Goal: Task Accomplishment & Management: Complete application form

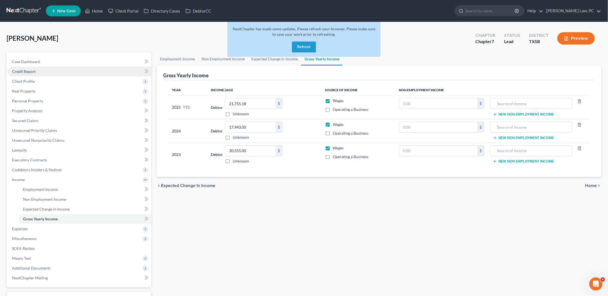
click at [46, 69] on link "Credit Report" at bounding box center [80, 72] width 144 height 10
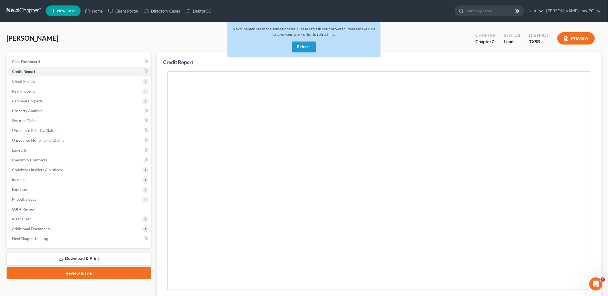
click at [305, 48] on button "Refresh" at bounding box center [304, 47] width 24 height 11
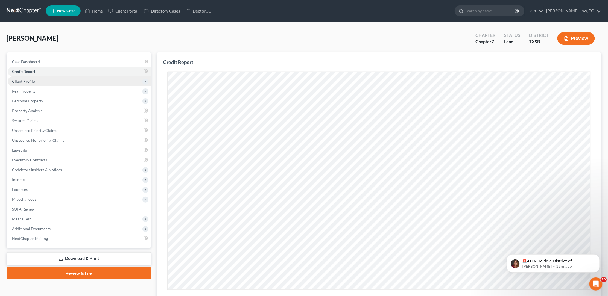
click at [99, 83] on span "Client Profile" at bounding box center [80, 82] width 144 height 10
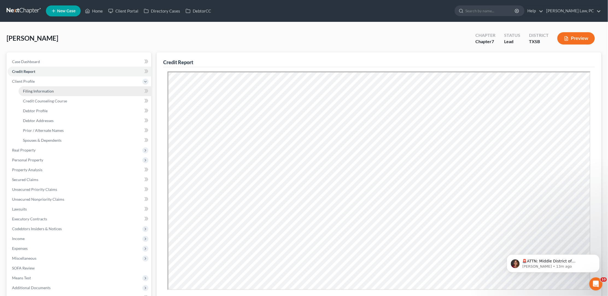
click at [76, 92] on link "Filing Information" at bounding box center [85, 91] width 133 height 10
select select "1"
select select "0"
select select "45"
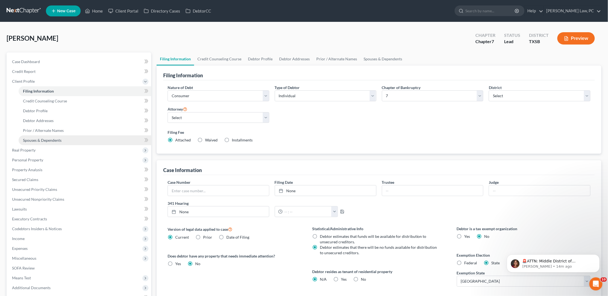
click at [90, 137] on link "Spouses & Dependents" at bounding box center [85, 141] width 133 height 10
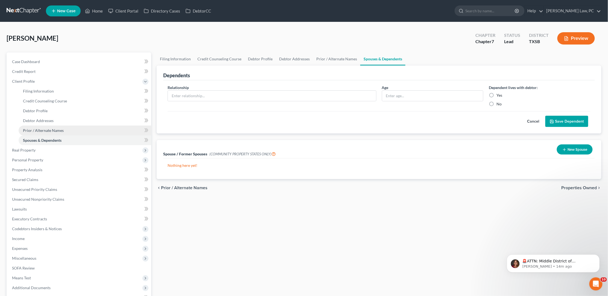
click at [95, 127] on link "Prior / Alternate Names" at bounding box center [85, 131] width 133 height 10
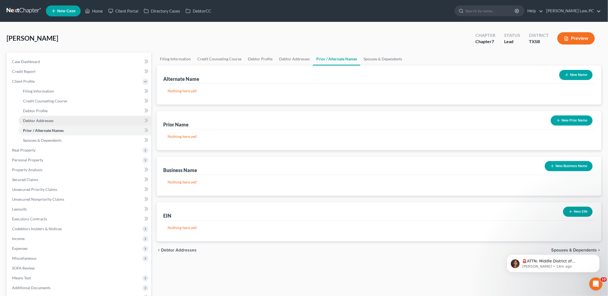
click at [97, 119] on link "Debtor Addresses" at bounding box center [85, 121] width 133 height 10
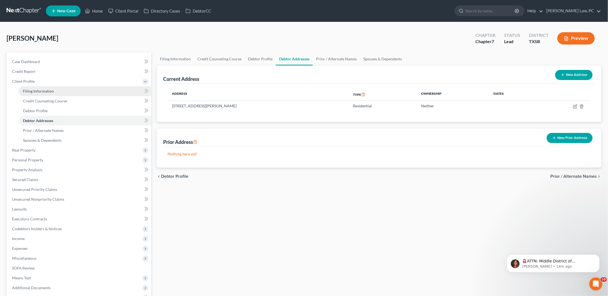
click at [103, 90] on link "Filing Information" at bounding box center [85, 91] width 133 height 10
select select "1"
select select "0"
select select "79"
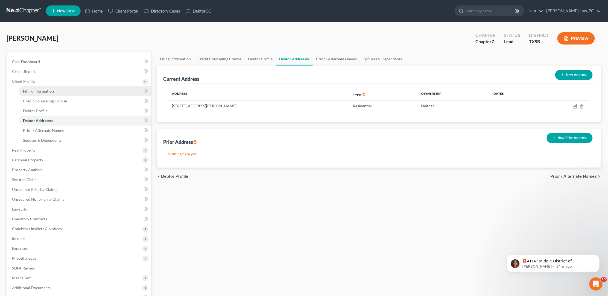
select select "0"
select select "45"
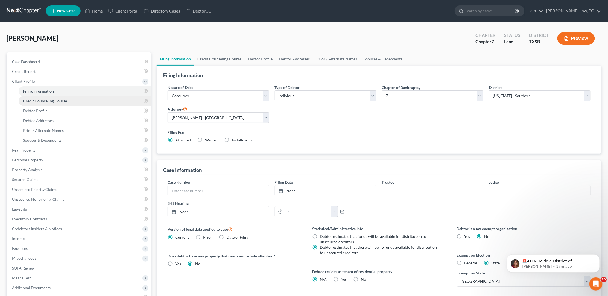
click at [52, 99] on span "Credit Counseling Course" at bounding box center [45, 101] width 44 height 5
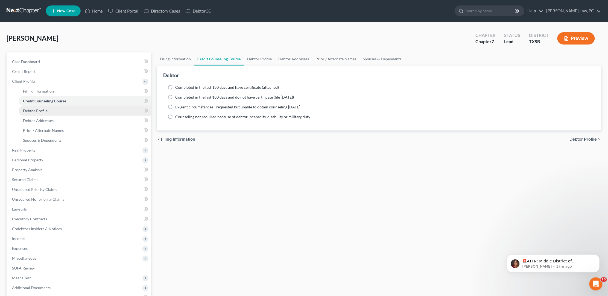
click at [63, 111] on link "Debtor Profile" at bounding box center [85, 111] width 133 height 10
select select "0"
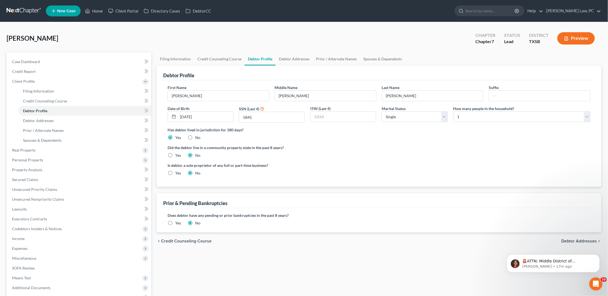
click at [195, 136] on label "No" at bounding box center [197, 137] width 5 height 5
click at [197, 136] on input "No" at bounding box center [199, 137] width 4 height 4
radio input "true"
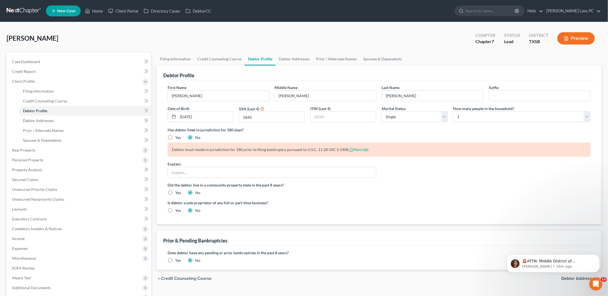
click at [175, 136] on label "Yes" at bounding box center [178, 137] width 6 height 5
click at [177, 136] on input "Yes" at bounding box center [179, 137] width 4 height 4
radio input "true"
radio input "false"
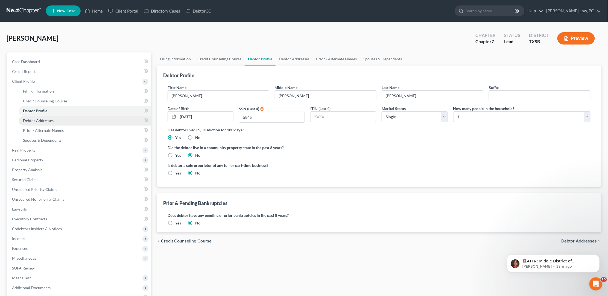
click at [90, 117] on link "Debtor Addresses" at bounding box center [85, 121] width 133 height 10
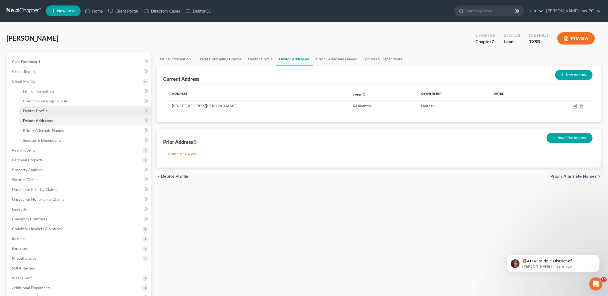
click at [81, 112] on link "Debtor Profile" at bounding box center [85, 111] width 133 height 10
select select "0"
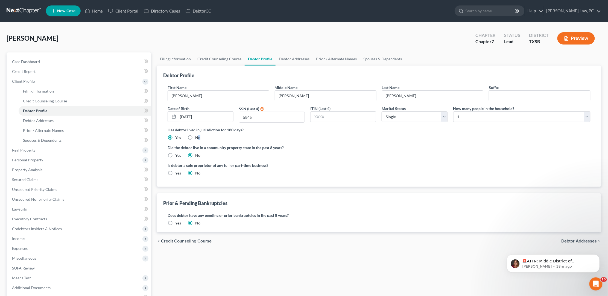
click at [195, 136] on label "No" at bounding box center [197, 137] width 5 height 5
click at [197, 136] on input "No" at bounding box center [199, 137] width 4 height 4
radio input "true"
radio input "false"
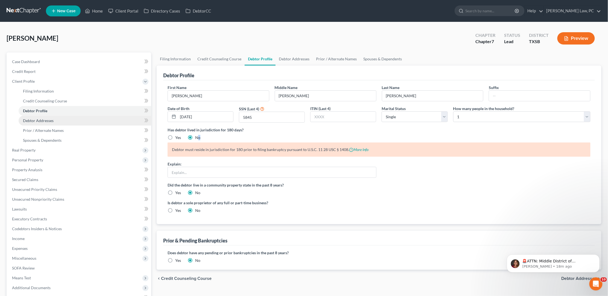
click at [83, 117] on link "Debtor Addresses" at bounding box center [85, 121] width 133 height 10
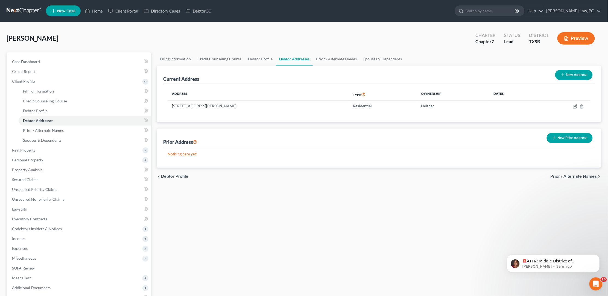
click at [562, 141] on button "New Prior Address" at bounding box center [570, 138] width 46 height 10
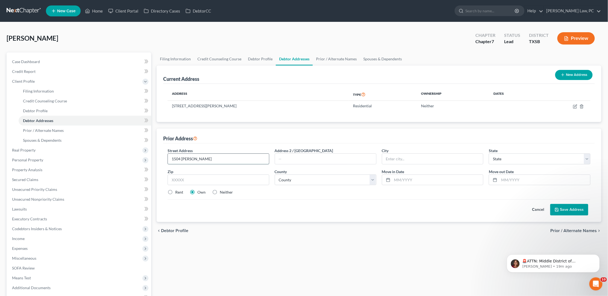
drag, startPoint x: 233, startPoint y: 158, endPoint x: 197, endPoint y: 159, distance: 36.9
click at [197, 159] on input "1504 Brandon Sheerbearndoshi" at bounding box center [218, 159] width 101 height 10
type input "1504 Brandon Sheerbearndoshi"
type input "27410"
type input "Greensboro"
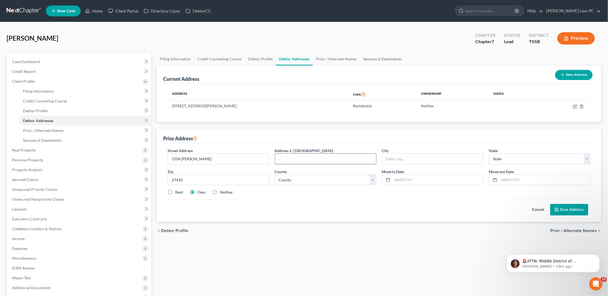
select select "28"
drag, startPoint x: 232, startPoint y: 157, endPoint x: 197, endPoint y: 157, distance: 34.5
click at [197, 157] on input "1504 Brandon Sheerbearndoshi" at bounding box center [218, 159] width 101 height 10
click at [199, 159] on input "1504 Brandon Sheer" at bounding box center [218, 159] width 101 height 10
click at [203, 157] on input "1504 Brandonsheer" at bounding box center [218, 159] width 101 height 10
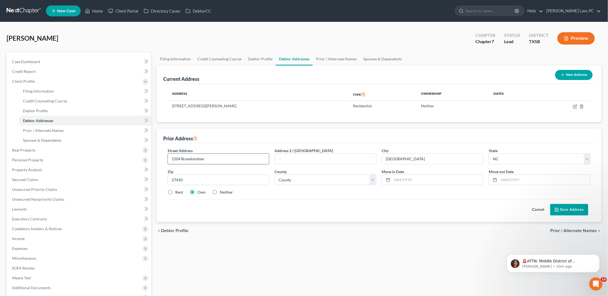
click at [229, 157] on input "1504 Brandonshier" at bounding box center [218, 159] width 101 height 10
type input "1504 Brandonshier"
click at [408, 181] on input "text" at bounding box center [437, 180] width 91 height 10
type input "11/2022"
click at [542, 181] on input "text" at bounding box center [544, 180] width 91 height 10
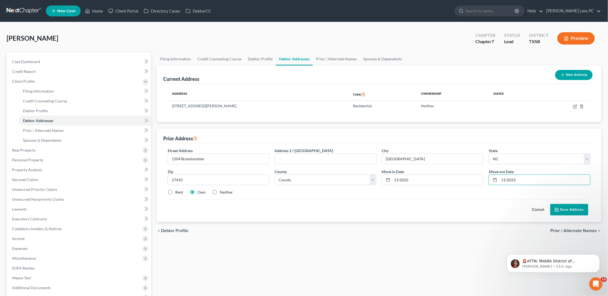
type input "11/2023"
click at [563, 209] on button "Save Address" at bounding box center [569, 209] width 38 height 11
select select "40"
click at [175, 191] on label "Rent" at bounding box center [179, 192] width 8 height 5
click at [177, 191] on input "Rent" at bounding box center [179, 192] width 4 height 4
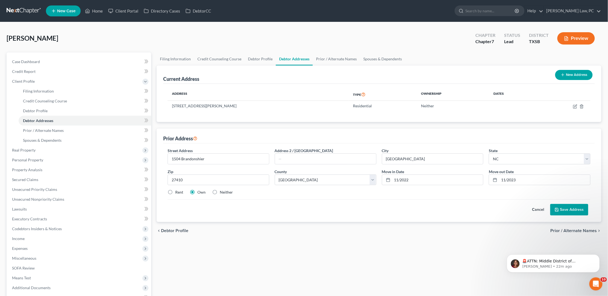
radio input "true"
click at [566, 206] on button "Save Address" at bounding box center [569, 209] width 38 height 11
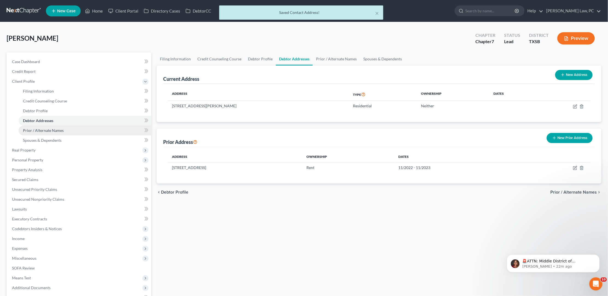
click at [89, 126] on link "Prior / Alternate Names" at bounding box center [85, 131] width 133 height 10
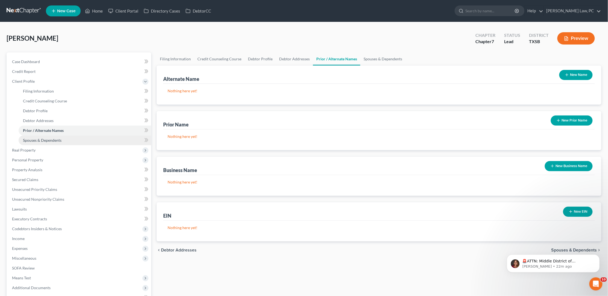
click at [82, 138] on link "Spouses & Dependents" at bounding box center [85, 141] width 133 height 10
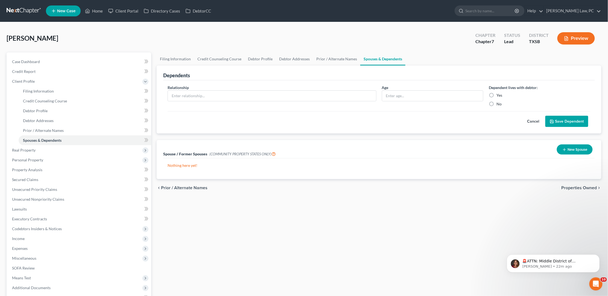
click at [574, 149] on button "New Spouse" at bounding box center [575, 150] width 36 height 10
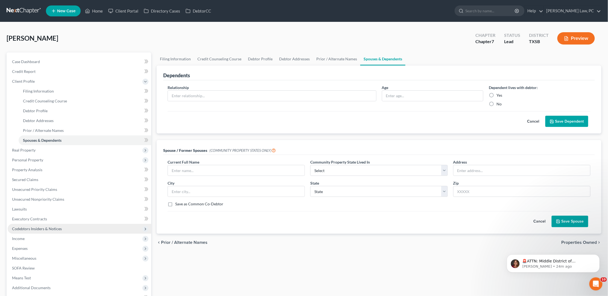
scroll to position [54, 0]
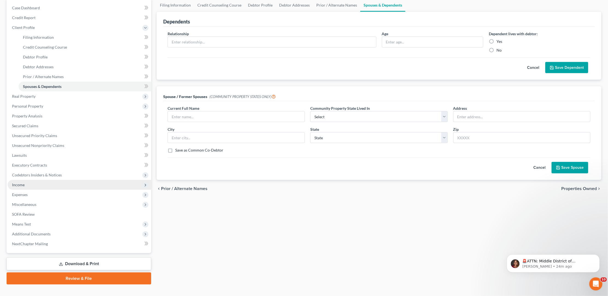
click at [21, 183] on span "Income" at bounding box center [18, 185] width 13 height 5
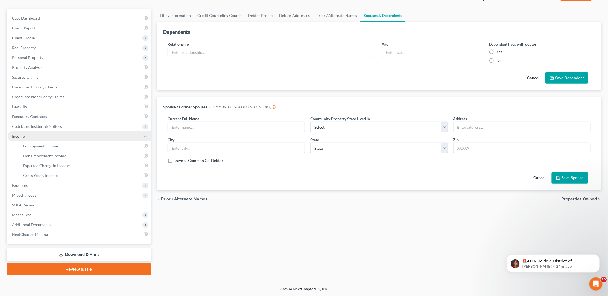
scroll to position [35, 0]
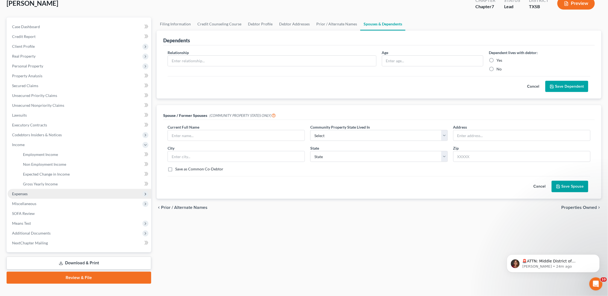
click at [22, 192] on span "Expenses" at bounding box center [20, 194] width 16 height 5
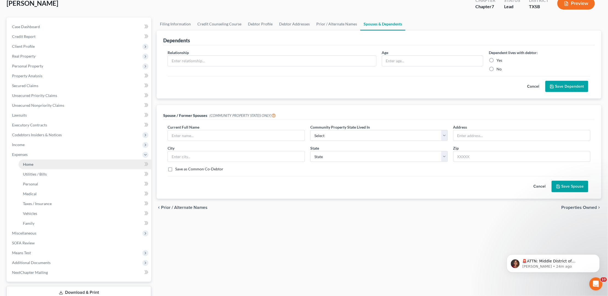
click at [35, 160] on link "Home" at bounding box center [85, 165] width 133 height 10
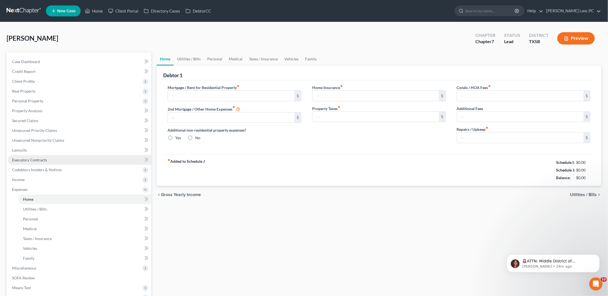
type input "0.00"
radio input "true"
type input "0.00"
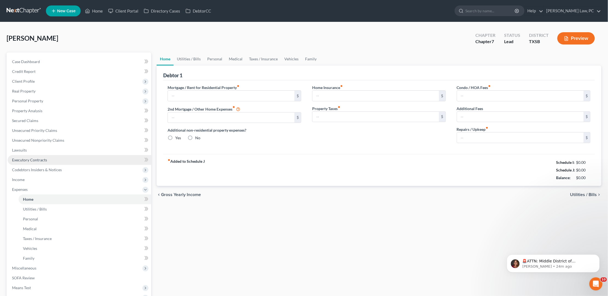
type input "0.00"
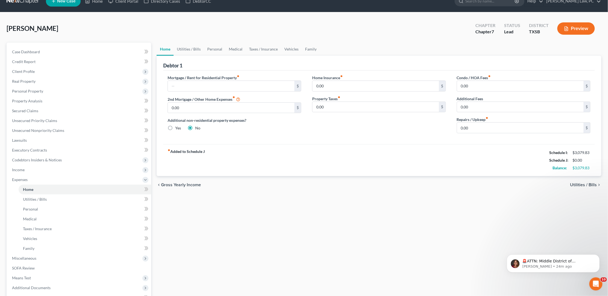
scroll to position [48, 0]
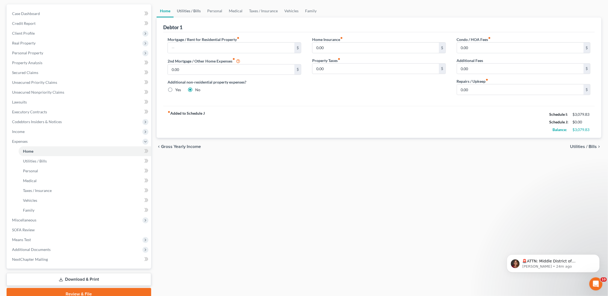
click at [192, 14] on link "Utilities / Bills" at bounding box center [189, 10] width 30 height 13
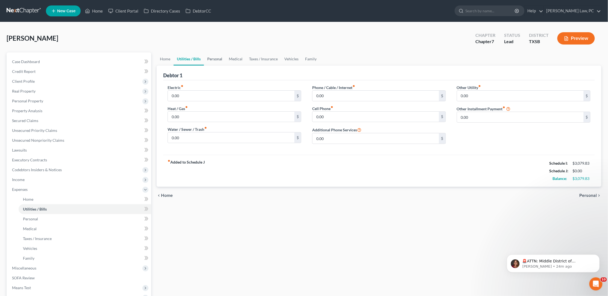
click at [217, 57] on link "Personal" at bounding box center [215, 58] width 22 height 13
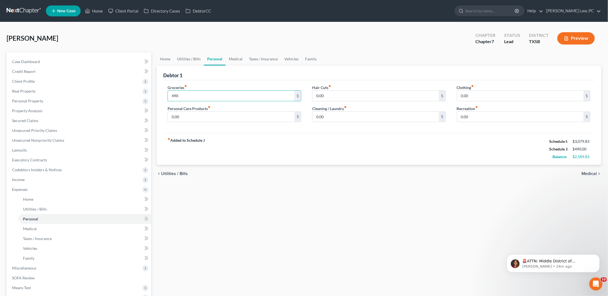
type input "490"
click at [242, 77] on div "Debtor 1" at bounding box center [379, 73] width 432 height 15
click at [235, 54] on link "Medical" at bounding box center [236, 58] width 20 height 13
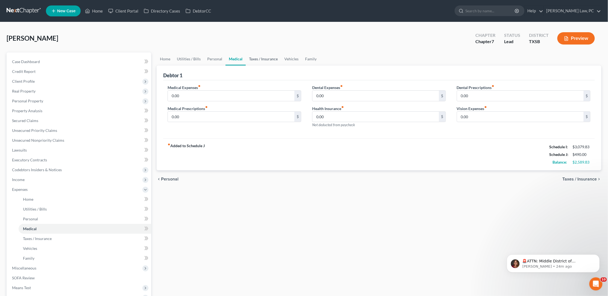
click at [256, 59] on link "Taxes / Insurance" at bounding box center [263, 58] width 35 height 13
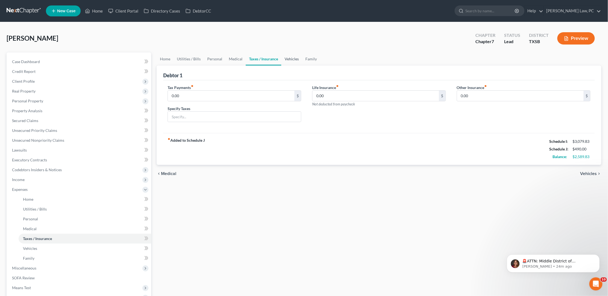
click at [290, 62] on link "Vehicles" at bounding box center [291, 58] width 21 height 13
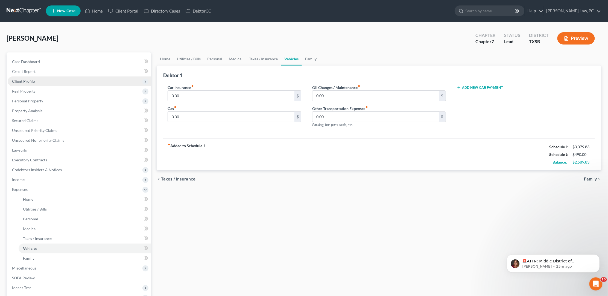
click at [104, 83] on span "Client Profile" at bounding box center [80, 82] width 144 height 10
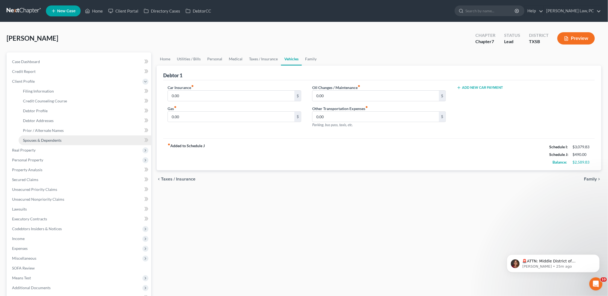
click at [85, 142] on link "Spouses & Dependents" at bounding box center [85, 141] width 133 height 10
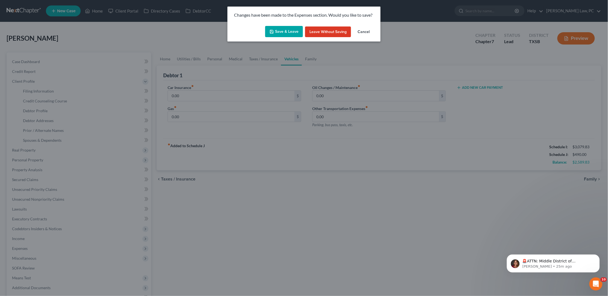
click at [291, 35] on button "Save & Leave" at bounding box center [284, 31] width 38 height 11
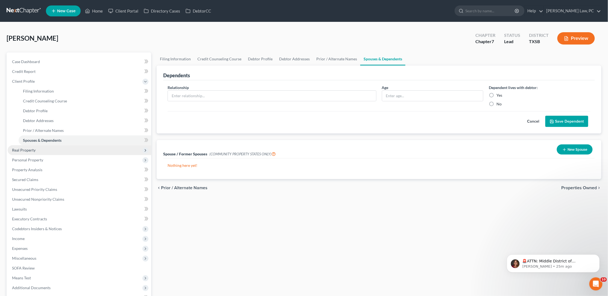
click at [22, 148] on span "Real Property" at bounding box center [24, 150] width 24 height 5
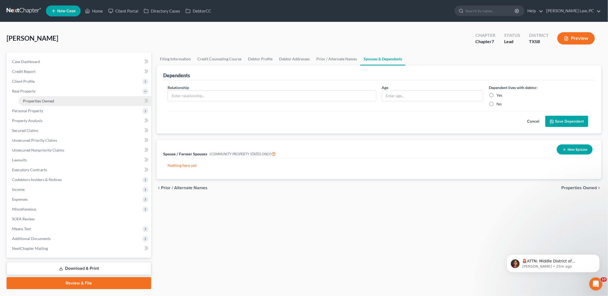
click at [51, 101] on span "Properties Owned" at bounding box center [38, 101] width 31 height 5
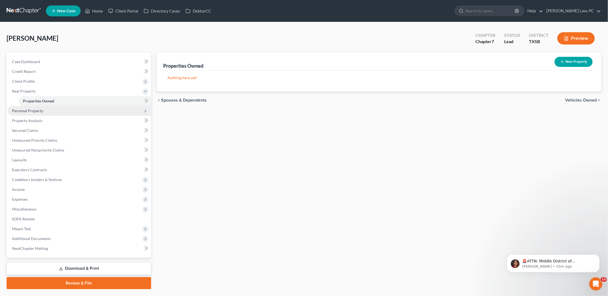
click at [47, 108] on span "Personal Property" at bounding box center [80, 111] width 144 height 10
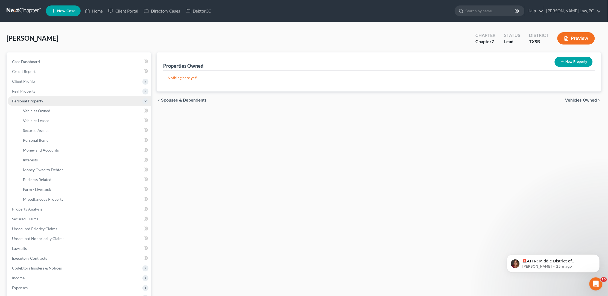
click at [47, 109] on span "Vehicles Owned" at bounding box center [36, 111] width 27 height 5
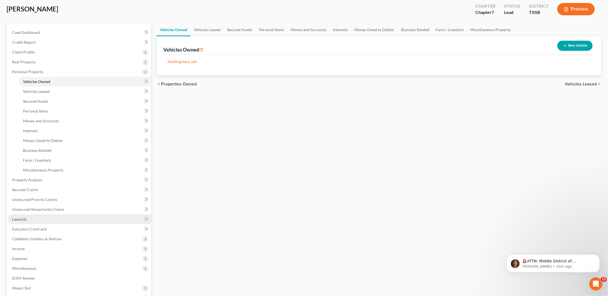
scroll to position [30, 0]
click at [577, 47] on button "New Vehicle" at bounding box center [574, 45] width 35 height 10
select select "0"
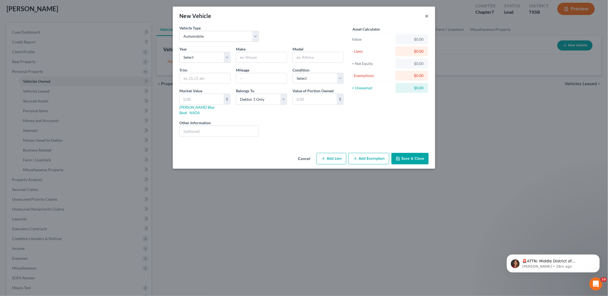
click at [428, 15] on button "×" at bounding box center [427, 16] width 4 height 7
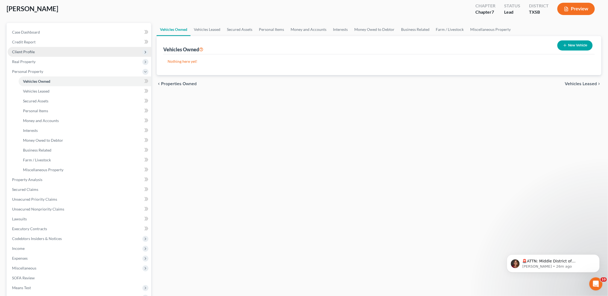
click at [35, 50] on span "Client Profile" at bounding box center [80, 52] width 144 height 10
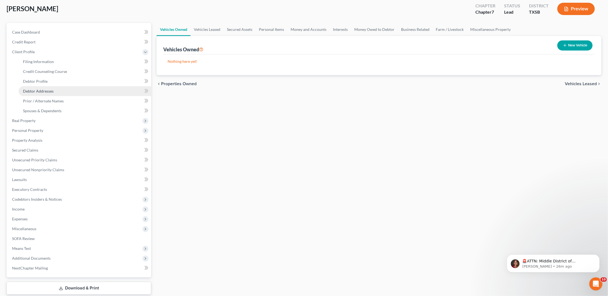
click at [42, 89] on span "Debtor Addresses" at bounding box center [38, 91] width 31 height 5
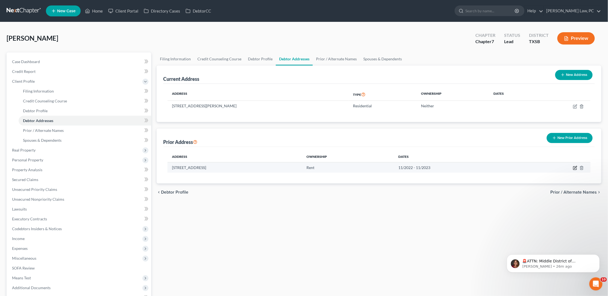
click at [576, 166] on icon "button" at bounding box center [575, 167] width 2 height 2
select select "28"
select select "40"
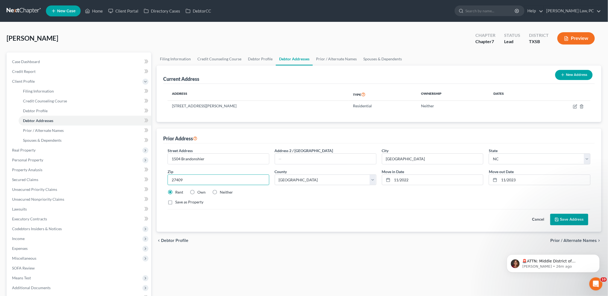
type input "27409"
click at [570, 220] on button "Save Address" at bounding box center [569, 219] width 38 height 11
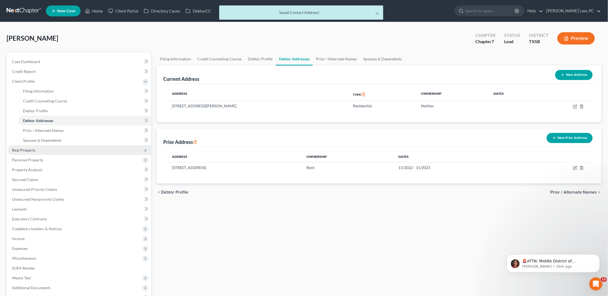
click at [69, 148] on span "Real Property" at bounding box center [80, 150] width 144 height 10
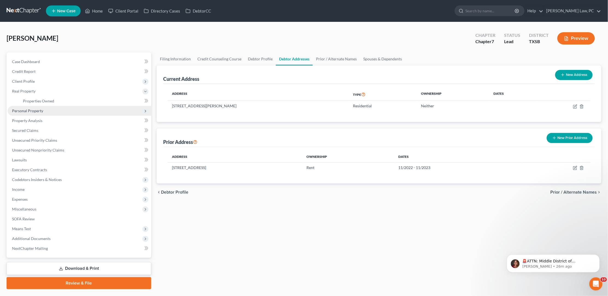
click at [49, 112] on span "Personal Property" at bounding box center [80, 111] width 144 height 10
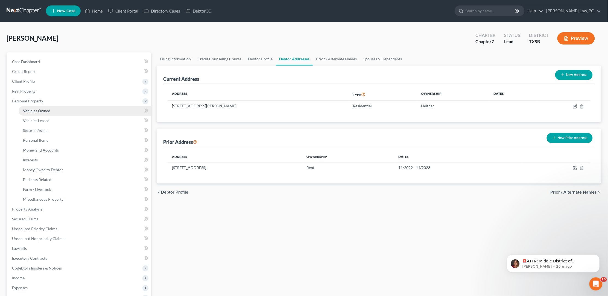
click at [48, 109] on span "Vehicles Owned" at bounding box center [36, 111] width 27 height 5
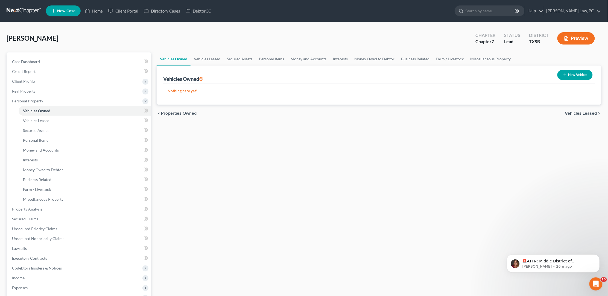
click at [579, 70] on button "New Vehicle" at bounding box center [574, 75] width 35 height 10
select select "0"
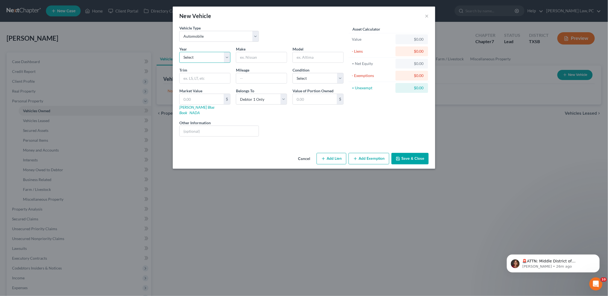
select select "14"
click at [271, 59] on input "text" at bounding box center [261, 57] width 51 height 10
type input "Honda"
click at [313, 52] on input "text" at bounding box center [318, 57] width 51 height 10
type input "Accord"
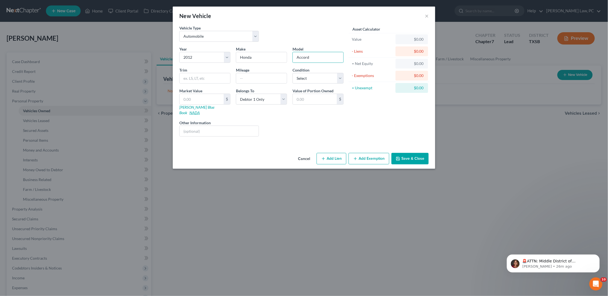
click at [200, 110] on link "NADA" at bounding box center [194, 112] width 10 height 5
select select "3"
click at [201, 78] on input "text" at bounding box center [205, 78] width 51 height 10
type input "Sedan 4D LX"
click at [208, 94] on input "text" at bounding box center [202, 99] width 44 height 10
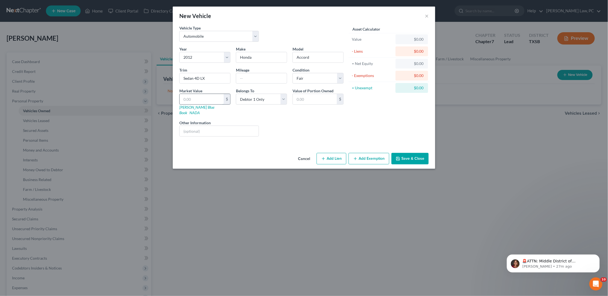
paste input "4,000"
type input "4,000"
type input "4,000.00"
type input "4,000"
click at [411, 153] on button "Save & Close" at bounding box center [409, 158] width 37 height 11
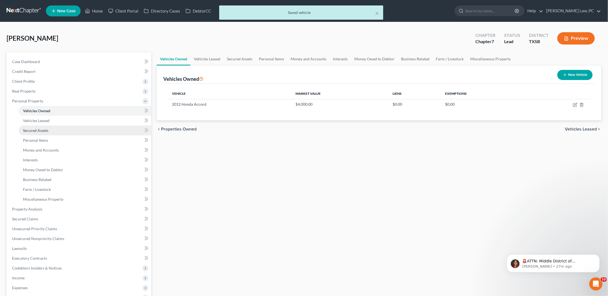
click at [88, 128] on link "Secured Assets" at bounding box center [85, 131] width 133 height 10
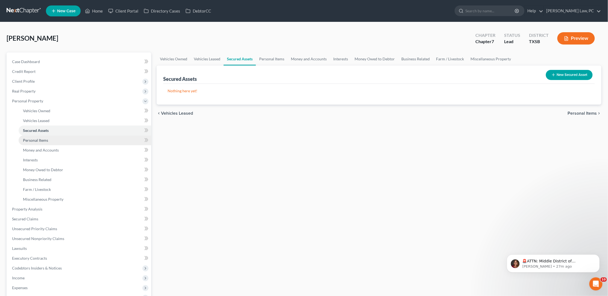
click at [78, 136] on link "Personal Items" at bounding box center [85, 141] width 133 height 10
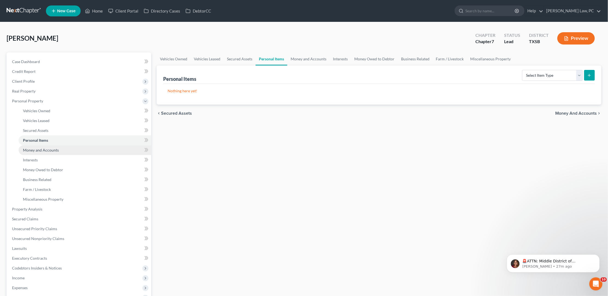
click at [79, 148] on link "Money and Accounts" at bounding box center [85, 150] width 133 height 10
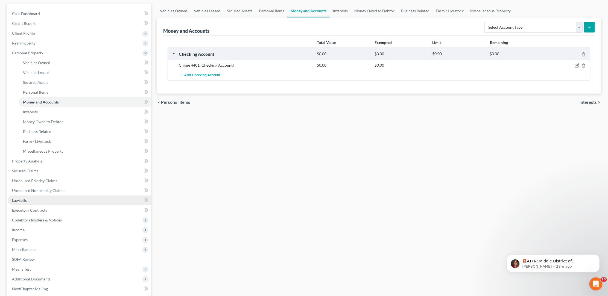
scroll to position [56, 0]
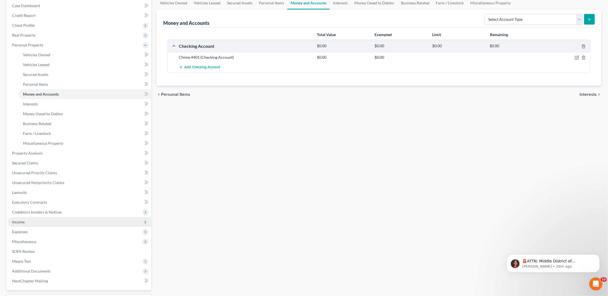
click at [25, 217] on span "Income" at bounding box center [80, 222] width 144 height 10
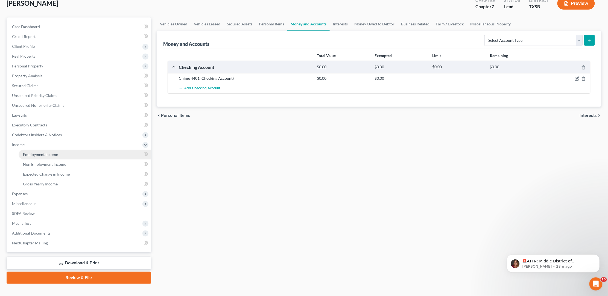
click at [31, 152] on span "Employment Income" at bounding box center [40, 154] width 35 height 5
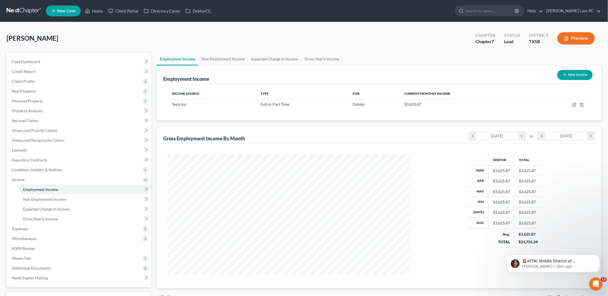
scroll to position [121, 253]
click at [574, 104] on icon "button" at bounding box center [573, 105] width 3 height 3
select select "0"
select select "46"
select select "2"
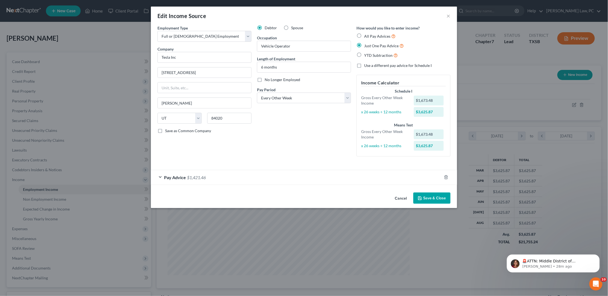
click at [442, 194] on button "Save & Close" at bounding box center [431, 198] width 37 height 11
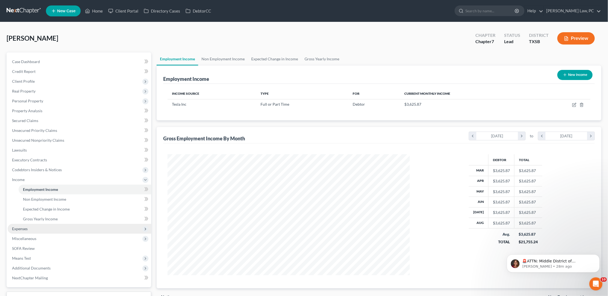
click at [25, 224] on span "Expenses" at bounding box center [80, 229] width 144 height 10
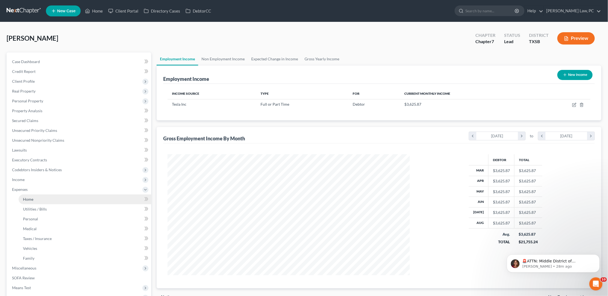
click at [37, 195] on link "Home" at bounding box center [85, 200] width 133 height 10
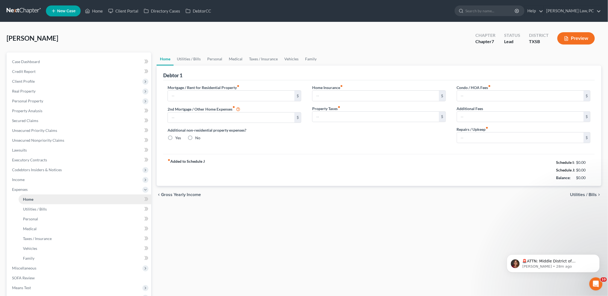
type input "0.00"
radio input "true"
type input "0.00"
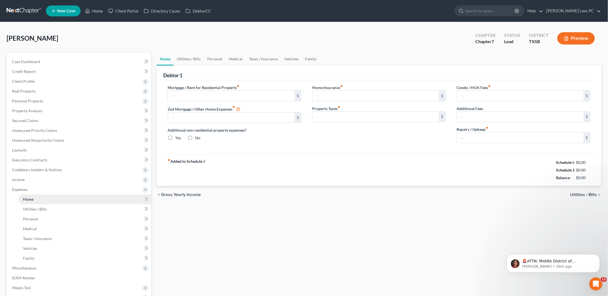
type input "0.00"
click at [193, 55] on link "Utilities / Bills" at bounding box center [189, 58] width 30 height 13
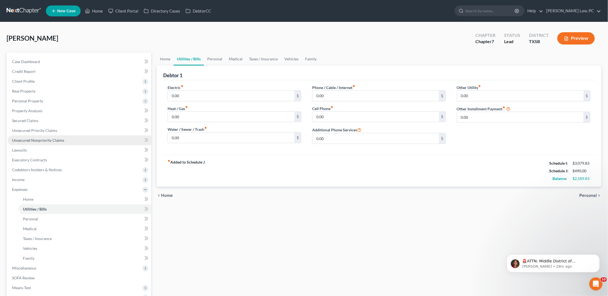
click at [32, 138] on span "Unsecured Nonpriority Claims" at bounding box center [38, 140] width 52 height 5
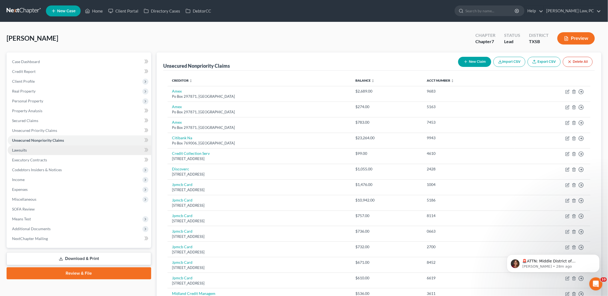
click at [21, 148] on span "Lawsuits" at bounding box center [19, 150] width 15 height 5
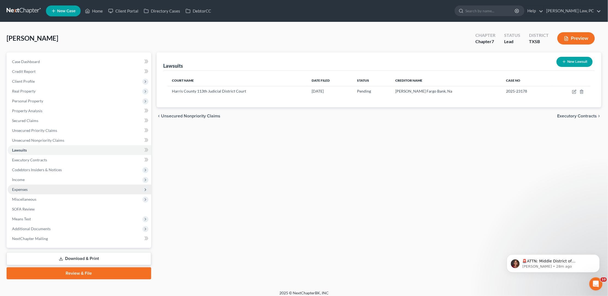
click at [23, 187] on span "Expenses" at bounding box center [20, 189] width 16 height 5
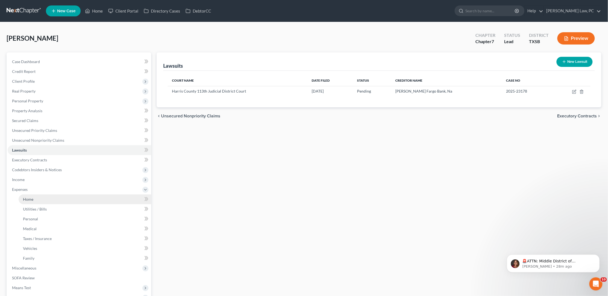
click at [43, 195] on link "Home" at bounding box center [85, 200] width 133 height 10
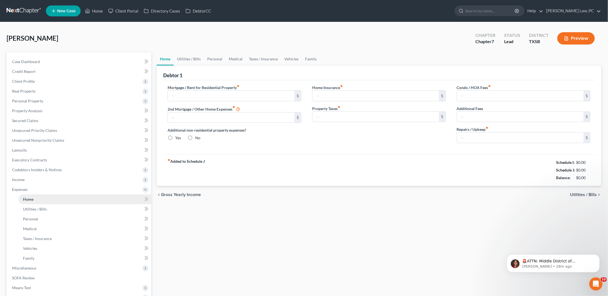
type input "0.00"
radio input "true"
type input "0.00"
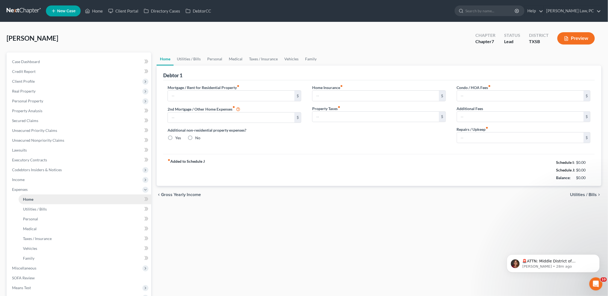
type input "0.00"
click at [188, 63] on link "Utilities / Bills" at bounding box center [189, 58] width 30 height 13
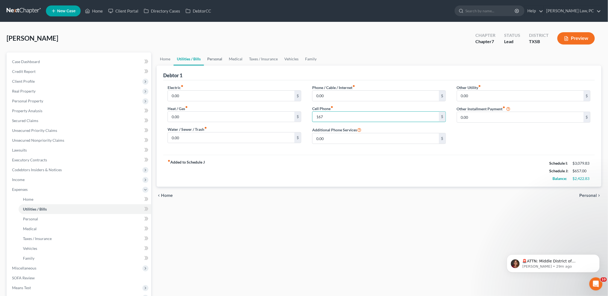
type input "167"
click at [212, 60] on link "Personal" at bounding box center [215, 58] width 22 height 13
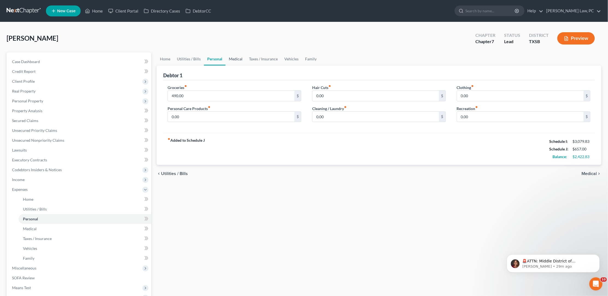
click at [232, 60] on link "Medical" at bounding box center [236, 58] width 20 height 13
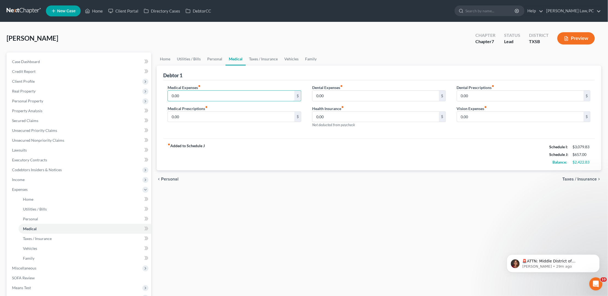
drag, startPoint x: 187, startPoint y: 94, endPoint x: 154, endPoint y: 93, distance: 32.5
click at [154, 93] on div "Home Utilities / Bills Personal Medical Taxes / Insurance Vehicles Family Debto…" at bounding box center [379, 200] width 450 height 296
type input "100"
click at [257, 61] on link "Taxes / Insurance" at bounding box center [263, 58] width 35 height 13
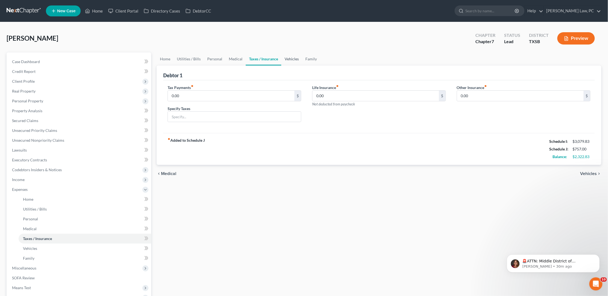
click at [289, 59] on link "Vehicles" at bounding box center [291, 58] width 21 height 13
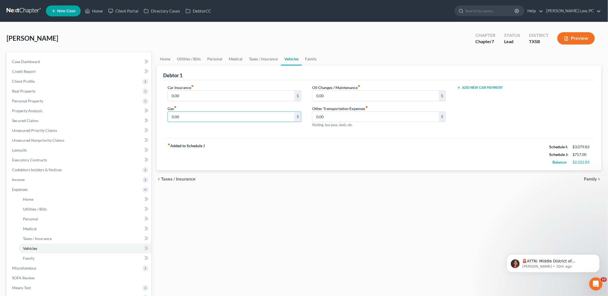
drag, startPoint x: 182, startPoint y: 115, endPoint x: 162, endPoint y: 114, distance: 20.8
click at [162, 114] on div "Debtor 1 Car Insurance fiber_manual_record 0.00 $ Gas fiber_manual_record 0.00 …" at bounding box center [379, 118] width 445 height 105
drag, startPoint x: 182, startPoint y: 118, endPoint x: 170, endPoint y: 118, distance: 12.0
click at [170, 118] on input "150" at bounding box center [231, 117] width 127 height 10
type input "200"
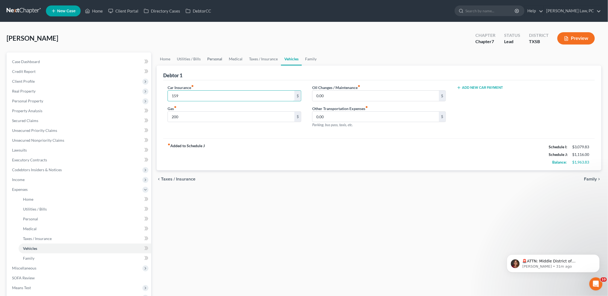
type input "159"
click at [214, 59] on link "Personal" at bounding box center [215, 58] width 22 height 13
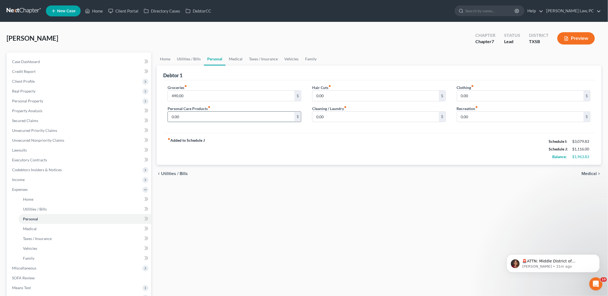
drag, startPoint x: 181, startPoint y: 115, endPoint x: 168, endPoint y: 114, distance: 13.4
click at [168, 114] on input "0.00" at bounding box center [231, 117] width 127 height 10
type input "40"
drag, startPoint x: 327, startPoint y: 114, endPoint x: 296, endPoint y: 114, distance: 31.4
click at [296, 114] on div "Groceries fiber_manual_record 490.00 $ Personal Care Products fiber_manual_reco…" at bounding box center [379, 106] width 434 height 42
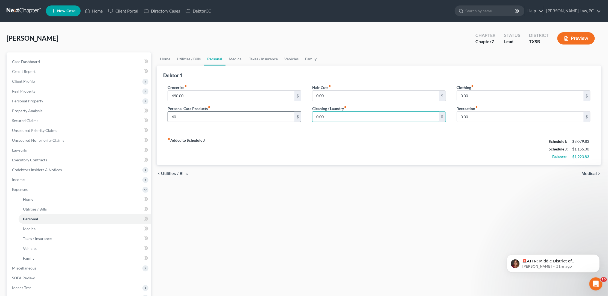
type input "2"
type input "45"
drag, startPoint x: 325, startPoint y: 94, endPoint x: 299, endPoint y: 94, distance: 25.4
click at [299, 94] on div "Groceries fiber_manual_record 490.00 $ Personal Care Products fiber_manual_reco…" at bounding box center [379, 106] width 434 height 42
type input "50"
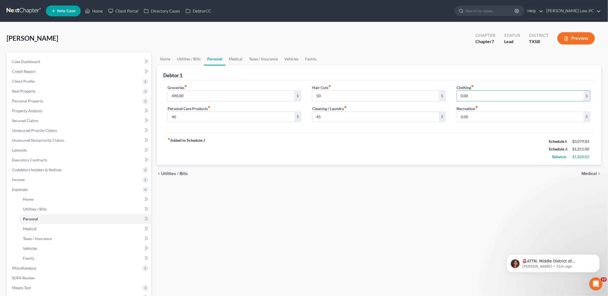
drag, startPoint x: 477, startPoint y: 97, endPoint x: 449, endPoint y: 96, distance: 27.9
click at [449, 96] on div "Groceries fiber_manual_record 490.00 $ Personal Care Products fiber_manual_reco…" at bounding box center [379, 106] width 434 height 42
type input "100"
drag, startPoint x: 463, startPoint y: 114, endPoint x: 447, endPoint y: 114, distance: 15.9
click at [447, 114] on div "Groceries fiber_manual_record 490.00 $ Personal Care Products fiber_manual_reco…" at bounding box center [379, 106] width 434 height 42
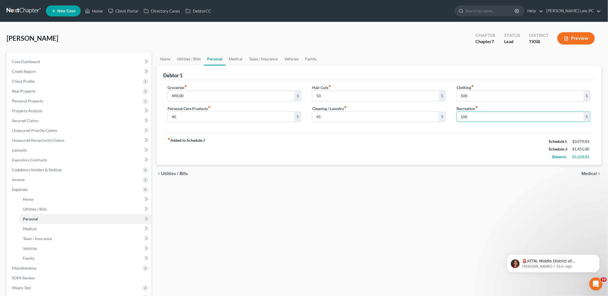
type input "100"
click at [419, 149] on div "fiber_manual_record Added to Schedule J Schedule I: $3,079.83 Schedule J: $1,45…" at bounding box center [379, 149] width 432 height 32
click at [238, 58] on link "Medical" at bounding box center [236, 58] width 20 height 13
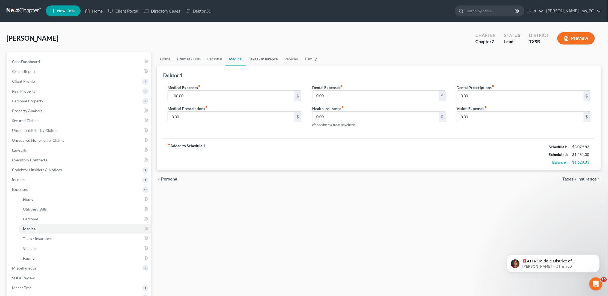
click at [258, 60] on link "Taxes / Insurance" at bounding box center [263, 58] width 35 height 13
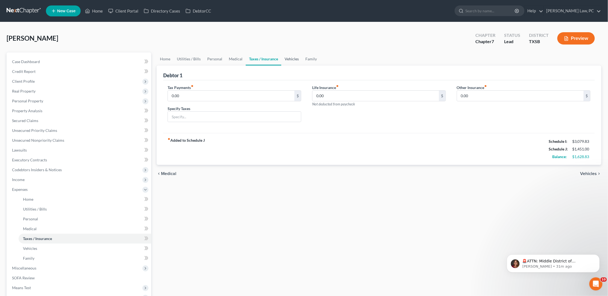
click at [287, 60] on link "Vehicles" at bounding box center [291, 58] width 21 height 13
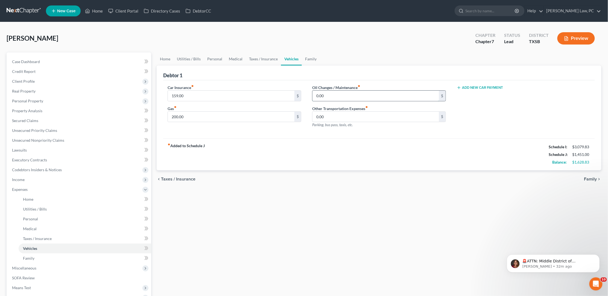
type input "4"
type input "50"
click at [313, 59] on link "Family" at bounding box center [311, 58] width 18 height 13
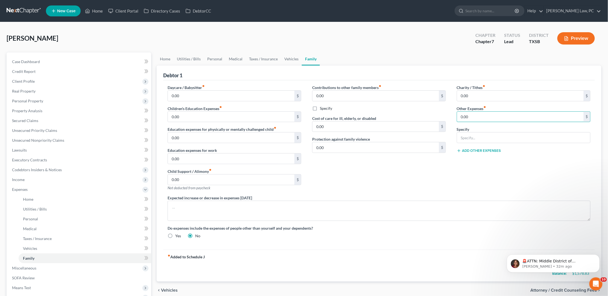
drag, startPoint x: 471, startPoint y: 117, endPoint x: 455, endPoint y: 115, distance: 16.8
click at [455, 115] on div "Charity / Tithes fiber_manual_record 0.00 $ Other Expenses fiber_manual_record …" at bounding box center [523, 140] width 145 height 110
type input "12"
click at [465, 135] on input "text" at bounding box center [523, 138] width 133 height 10
type input "Gym Membership"
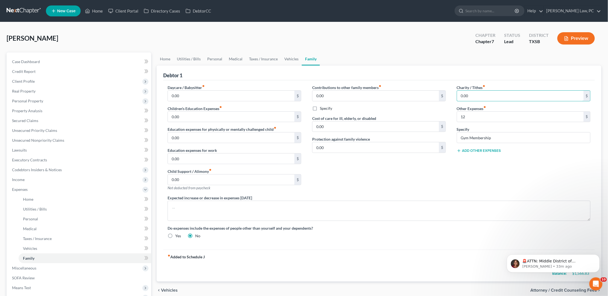
drag, startPoint x: 473, startPoint y: 96, endPoint x: 455, endPoint y: 95, distance: 18.1
click at [455, 95] on div "Charity / Tithes fiber_manual_record 0.00 $ Other Expenses fiber_manual_record …" at bounding box center [523, 140] width 145 height 110
type input "200"
click at [463, 201] on textarea at bounding box center [379, 211] width 423 height 20
click at [597, 257] on icon "Dismiss notification" at bounding box center [598, 256] width 3 height 3
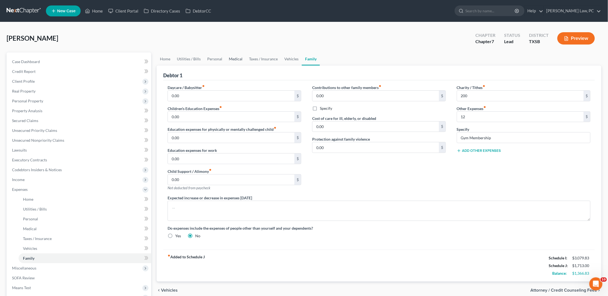
click at [233, 59] on link "Medical" at bounding box center [236, 58] width 20 height 13
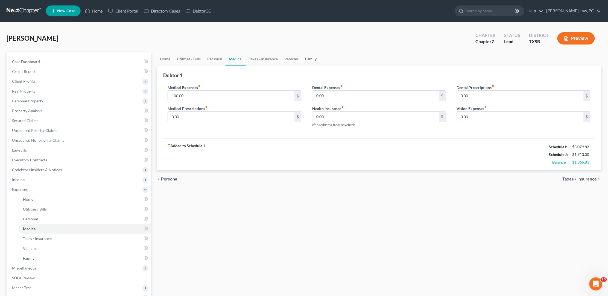
click at [311, 57] on link "Family" at bounding box center [311, 58] width 18 height 13
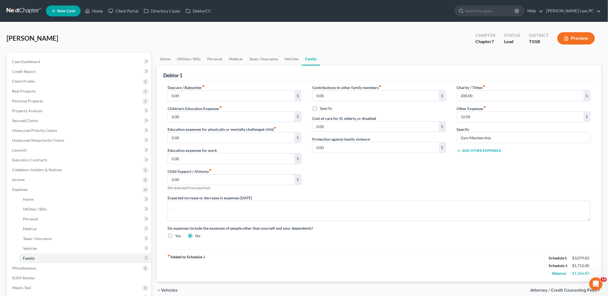
click at [467, 149] on button "Add Other Expenses" at bounding box center [479, 151] width 44 height 4
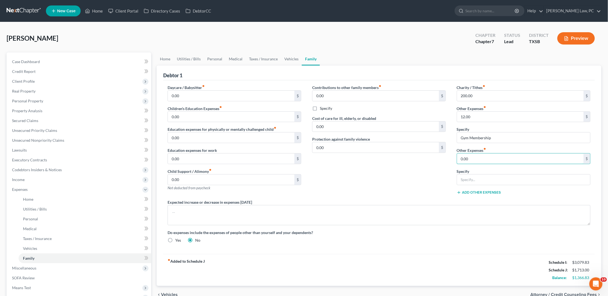
drag, startPoint x: 472, startPoint y: 156, endPoint x: 456, endPoint y: 154, distance: 16.5
click at [456, 154] on div "Charity / Tithes fiber_manual_record 200.00 $ Other Expenses fiber_manual_recor…" at bounding box center [523, 142] width 145 height 115
type input "212"
click at [479, 176] on input "text" at bounding box center [523, 180] width 133 height 10
type input "Storage Unit"
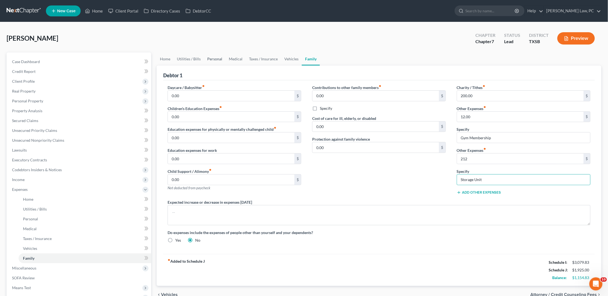
click at [212, 60] on link "Personal" at bounding box center [215, 58] width 22 height 13
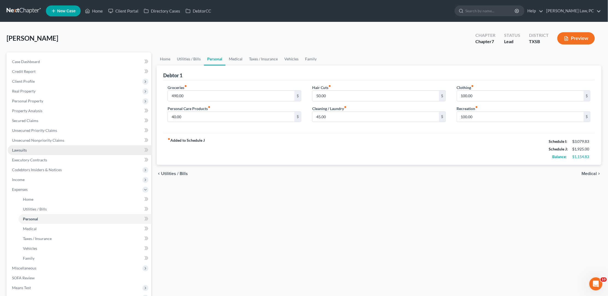
click at [20, 148] on span "Lawsuits" at bounding box center [19, 150] width 15 height 5
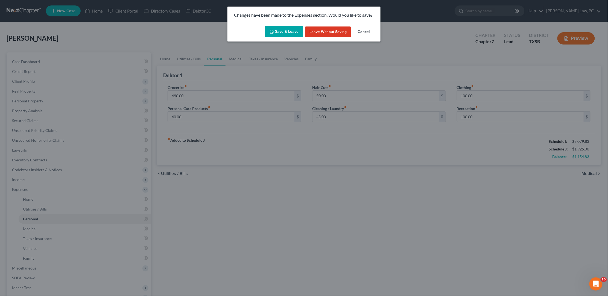
click at [286, 29] on button "Save & Leave" at bounding box center [284, 31] width 38 height 11
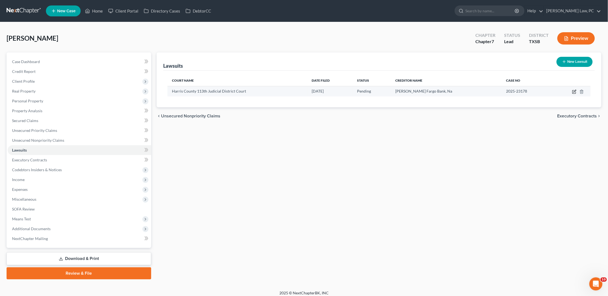
click at [573, 92] on icon "button" at bounding box center [574, 92] width 4 height 4
select select "45"
select select "0"
select select "4"
select select "38"
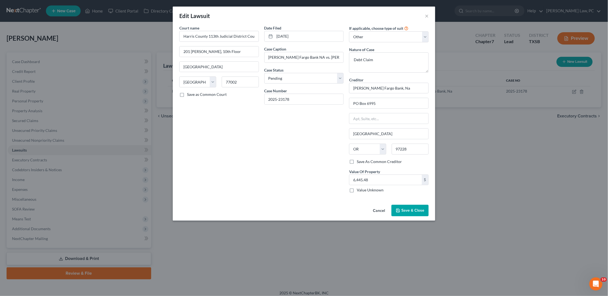
click at [415, 209] on span "Save & Close" at bounding box center [412, 210] width 23 height 5
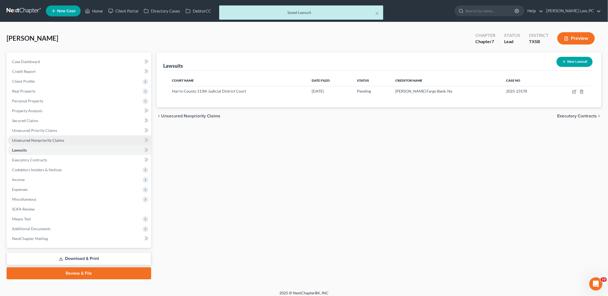
click at [70, 137] on link "Unsecured Nonpriority Claims" at bounding box center [80, 141] width 144 height 10
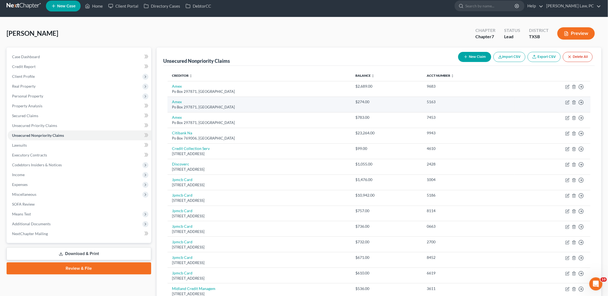
scroll to position [2, 0]
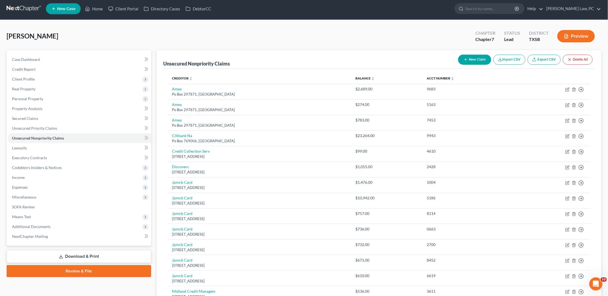
click at [28, 10] on link at bounding box center [24, 9] width 35 height 10
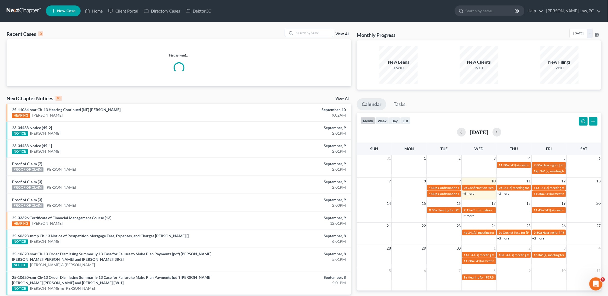
click at [306, 33] on input "search" at bounding box center [314, 33] width 38 height 8
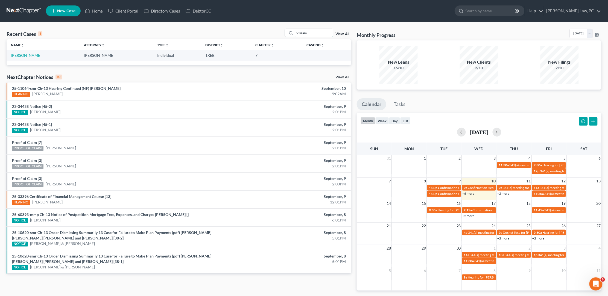
type input "Vikram"
drag, startPoint x: 306, startPoint y: 33, endPoint x: 27, endPoint y: 52, distance: 280.4
click at [27, 53] on link "[PERSON_NAME]" at bounding box center [26, 55] width 30 height 5
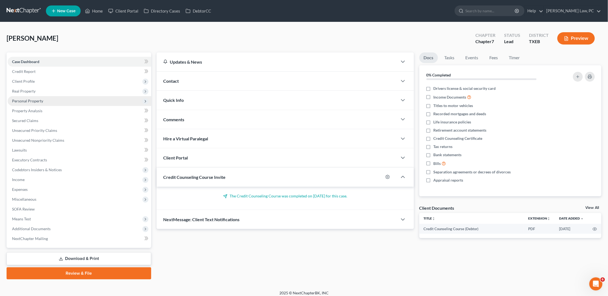
click at [42, 99] on span "Personal Property" at bounding box center [27, 101] width 31 height 5
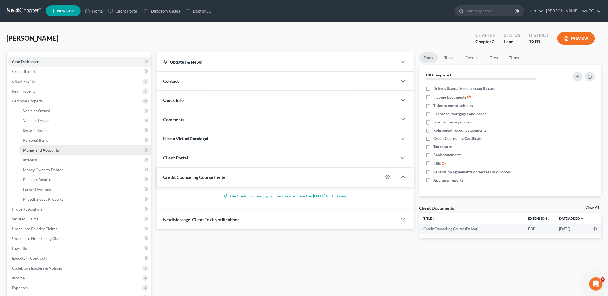
click at [36, 148] on span "Money and Accounts" at bounding box center [41, 150] width 36 height 5
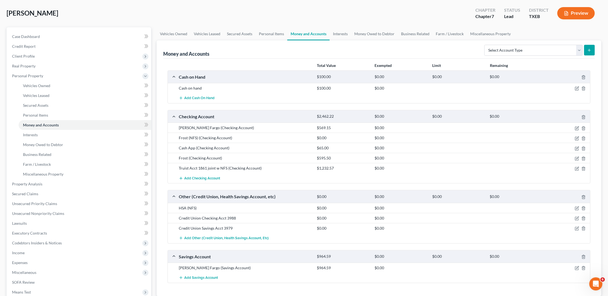
scroll to position [24, 0]
click at [370, 17] on div "[PERSON_NAME] Upgraded Chapter Chapter 7 Status [GEOGRAPHIC_DATA] [GEOGRAPHIC_D…" at bounding box center [304, 16] width 595 height 24
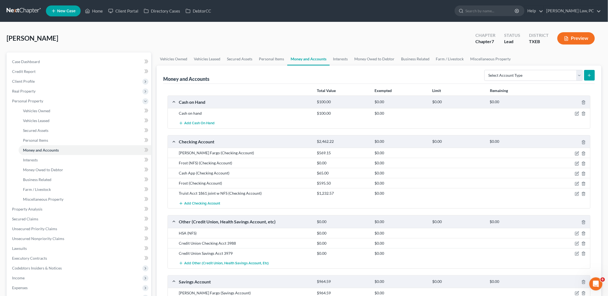
scroll to position [0, 0]
